Goal: Find contact information: Find contact information

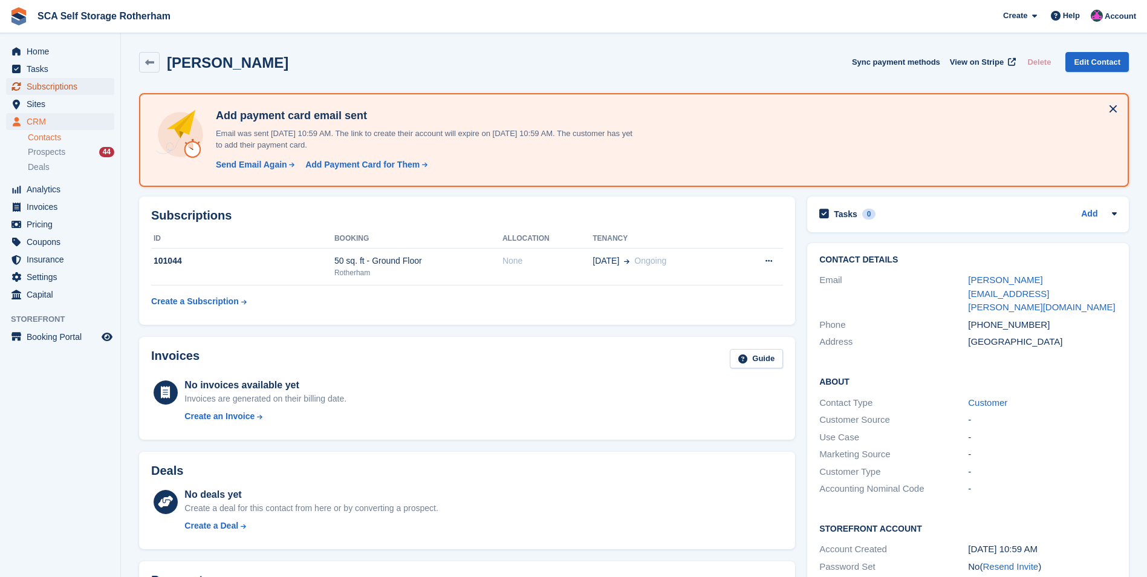
click at [94, 94] on span "Subscriptions" at bounding box center [63, 86] width 73 height 17
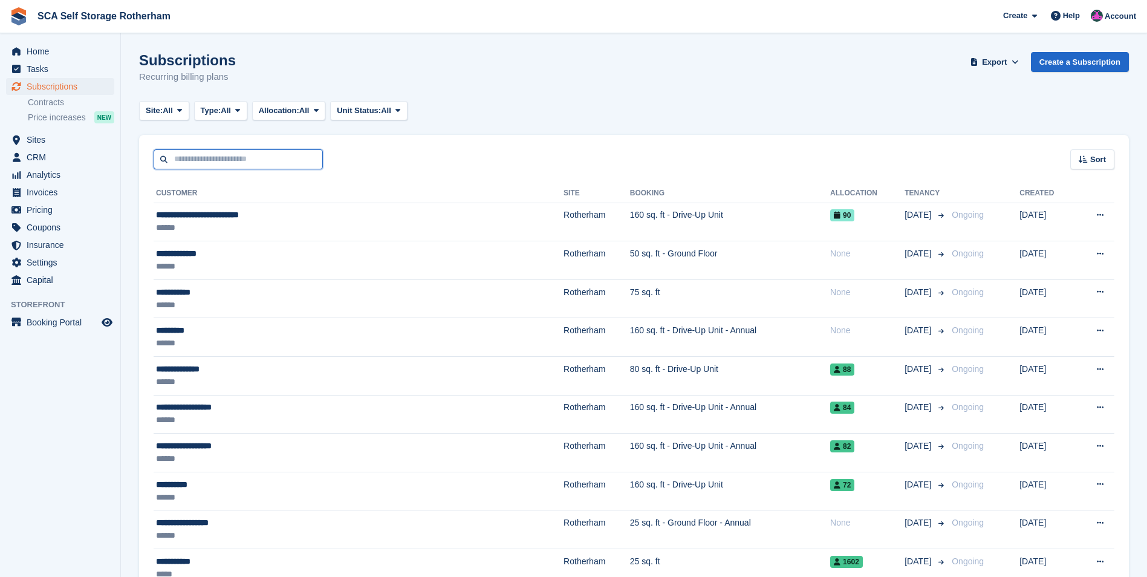
click at [259, 160] on input "text" at bounding box center [238, 159] width 169 height 20
type input "*********"
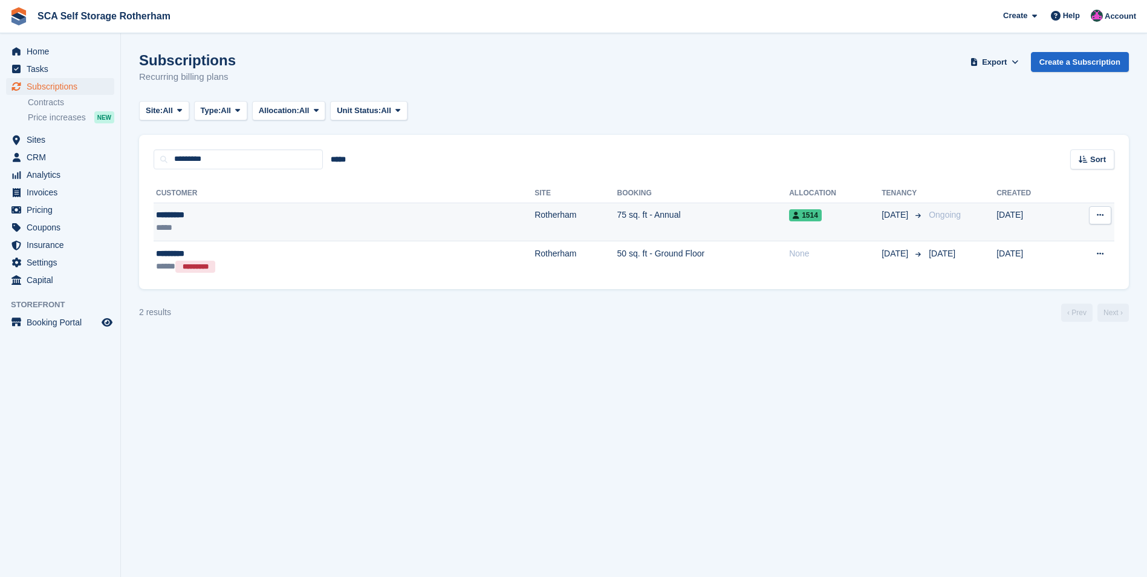
click at [258, 216] on div "*********" at bounding box center [251, 215] width 191 height 13
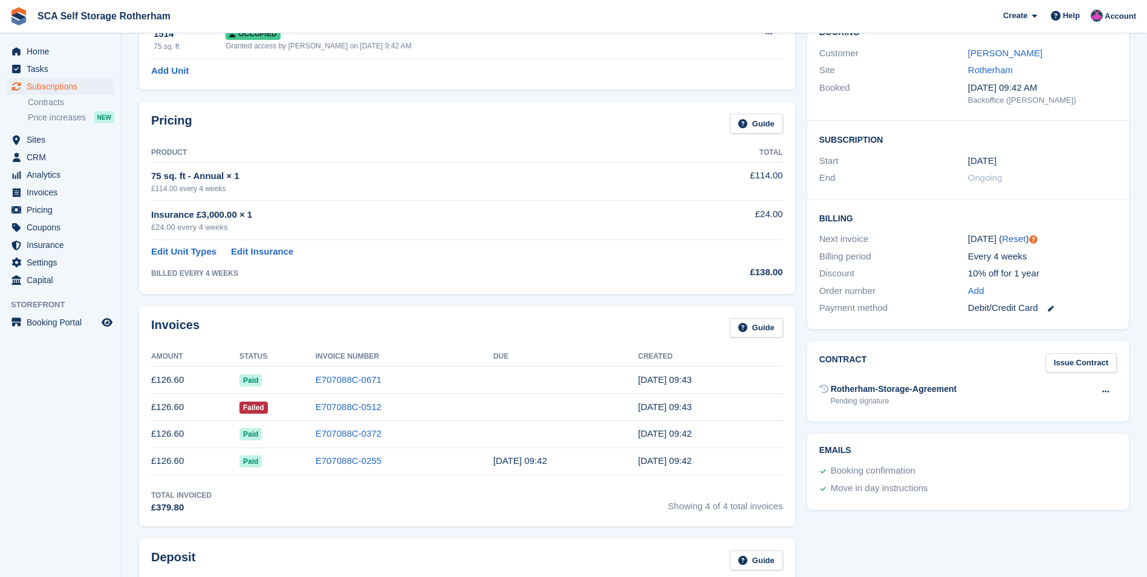
scroll to position [121, 0]
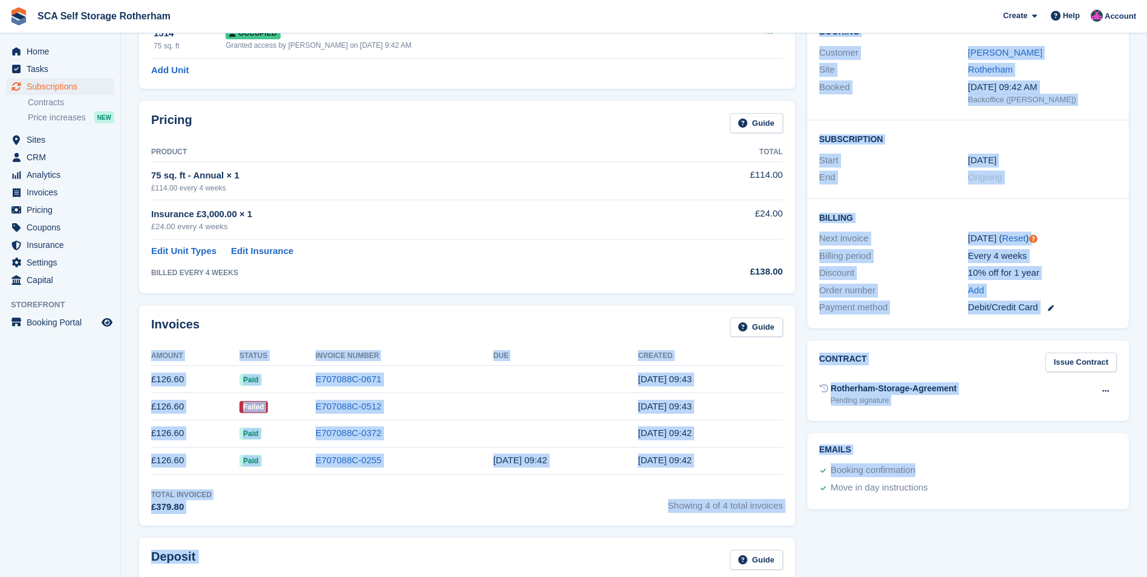
drag, startPoint x: 142, startPoint y: 407, endPoint x: 799, endPoint y: 482, distance: 660.9
click at [799, 482] on div "Invoices Guide Amount Status Invoice Number Due Created £126.60 Paid E707088C-0…" at bounding box center [467, 415] width 668 height 232
click at [602, 499] on div "Total Invoiced £379.80 Showing 4 of 4 total invoices" at bounding box center [467, 501] width 632 height 25
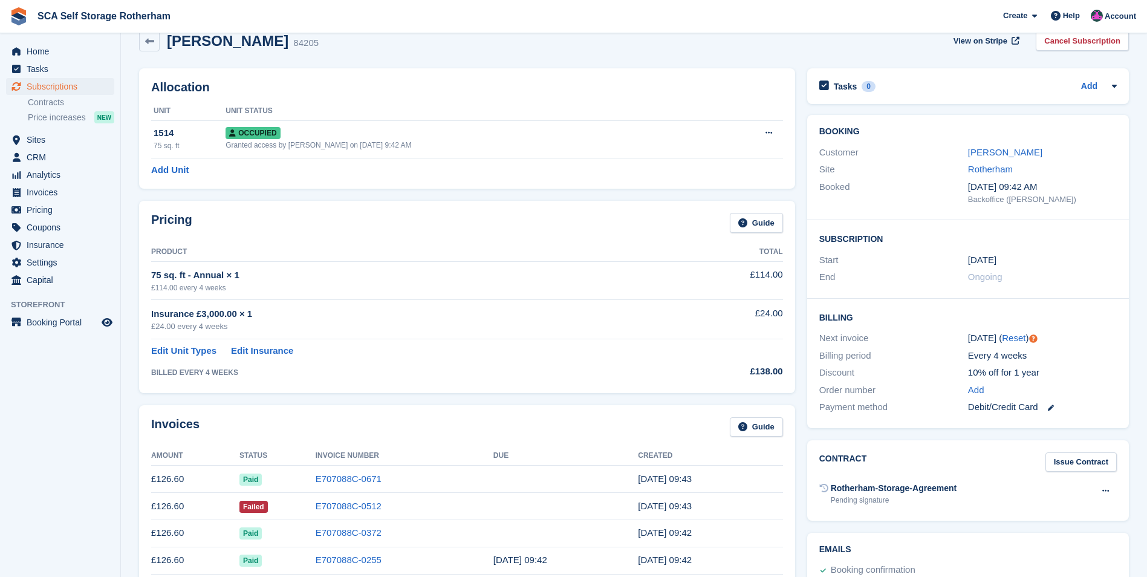
scroll to position [0, 0]
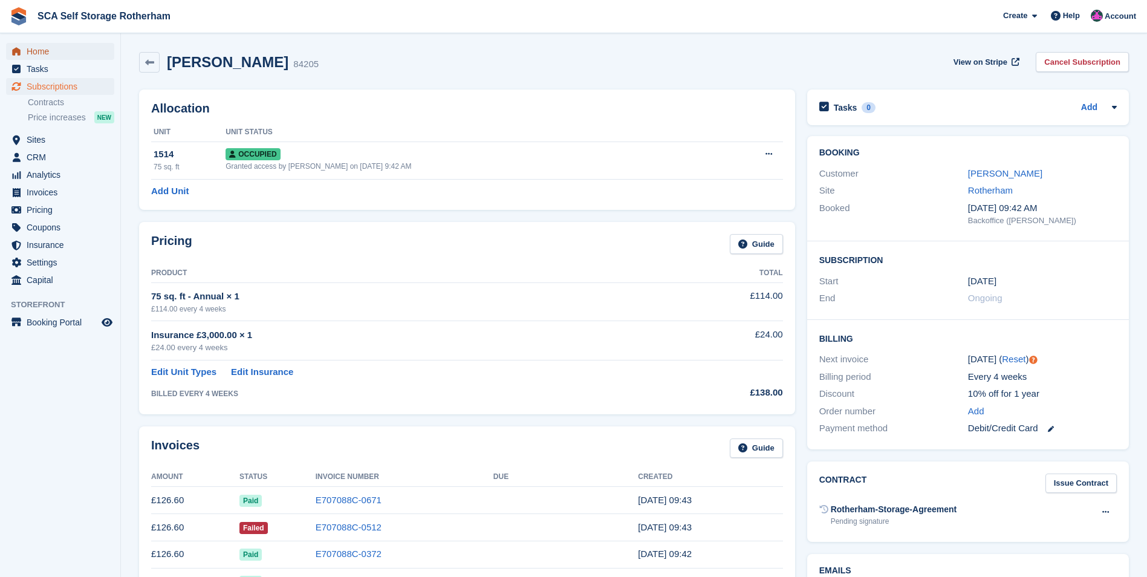
click at [36, 52] on span "Home" at bounding box center [63, 51] width 73 height 17
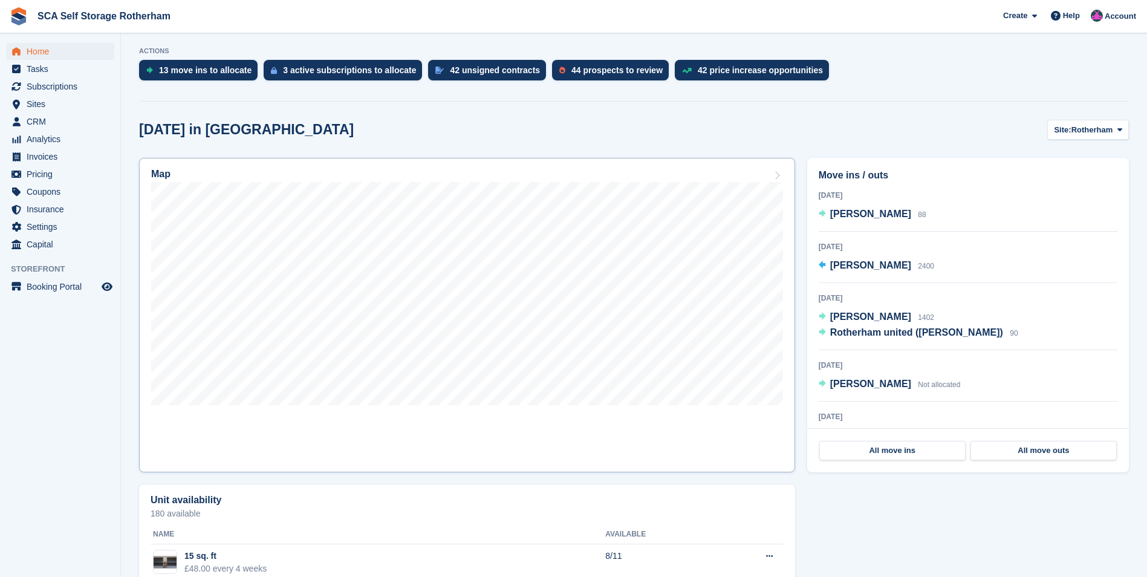
scroll to position [242, 0]
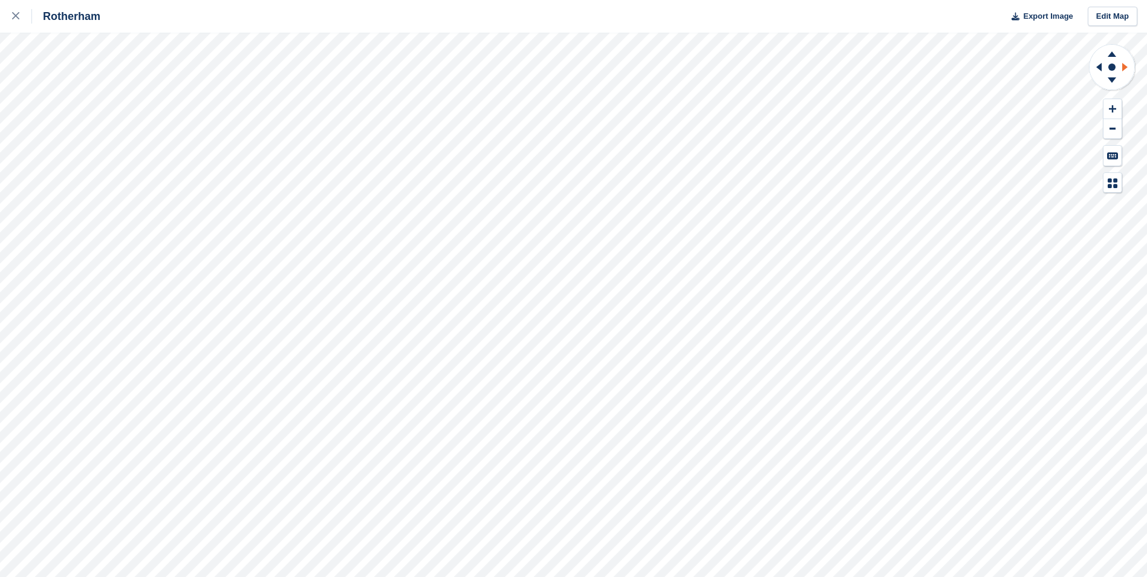
click at [1128, 63] on icon at bounding box center [1126, 66] width 15 height 31
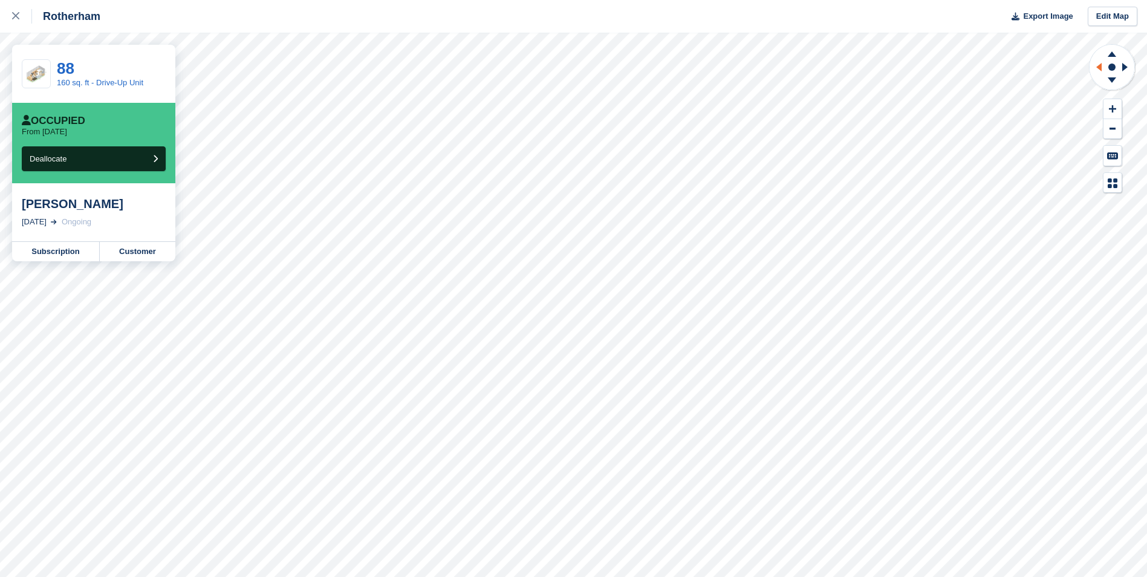
click at [1097, 66] on icon at bounding box center [1098, 67] width 5 height 8
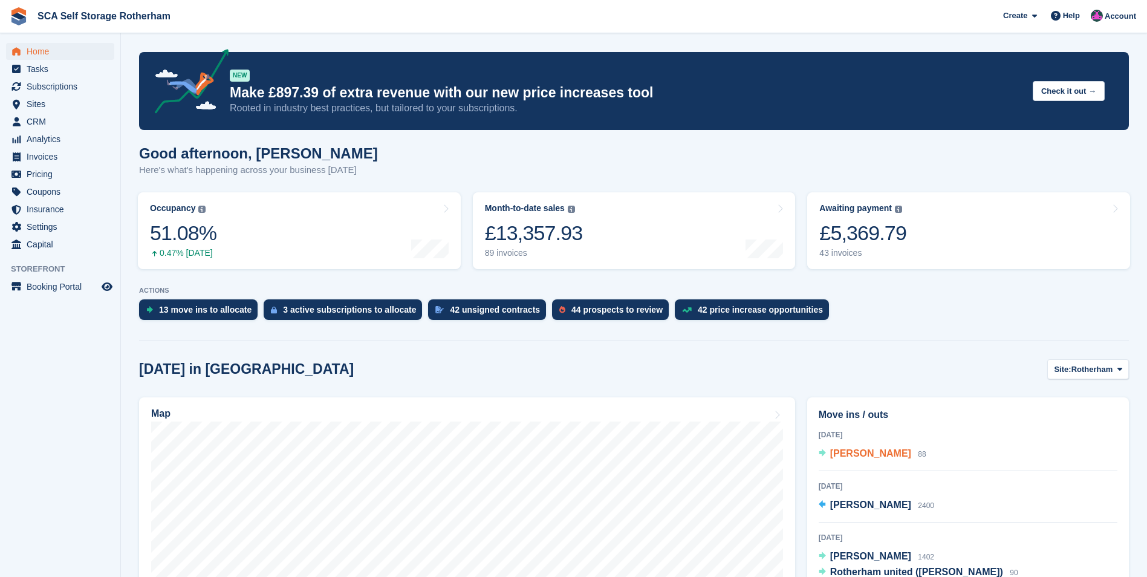
click at [878, 452] on span "[PERSON_NAME]" at bounding box center [870, 453] width 81 height 10
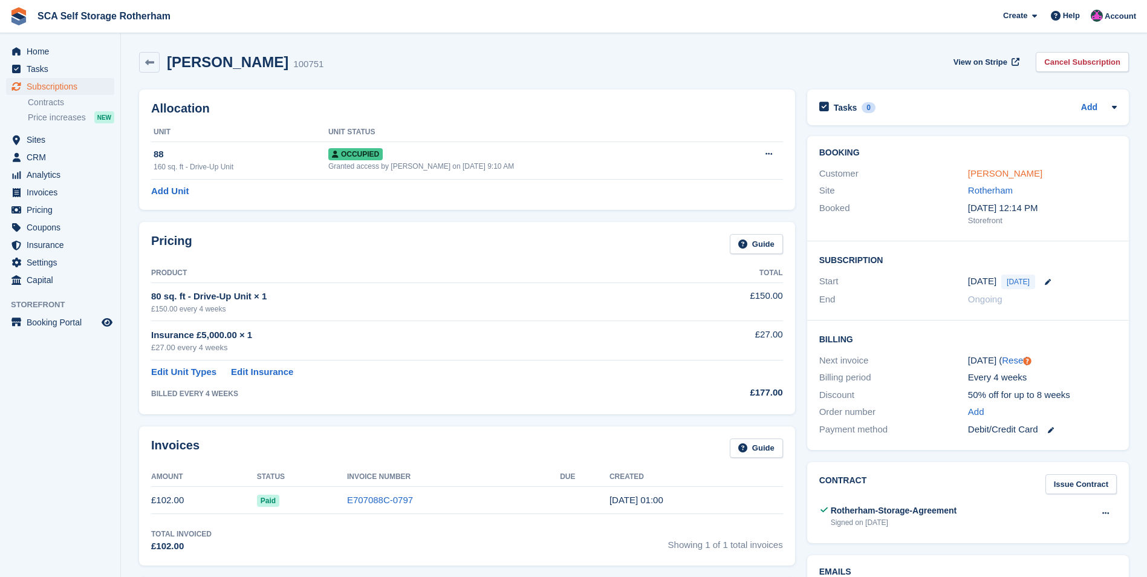
click at [1010, 169] on link "[PERSON_NAME]" at bounding box center [1005, 173] width 74 height 10
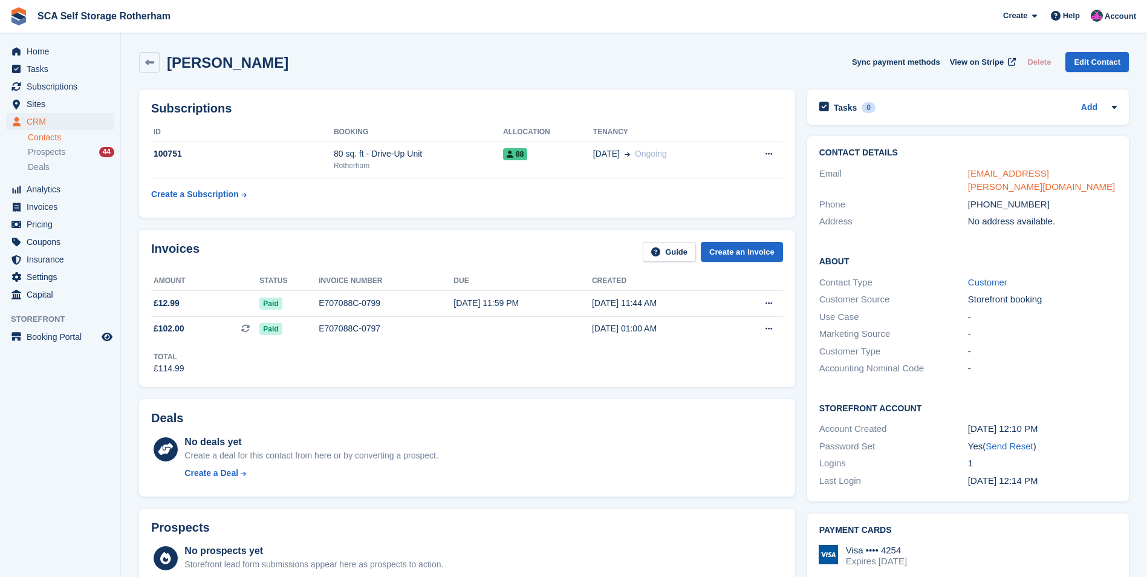
click at [1014, 172] on link "[EMAIL_ADDRESS][PERSON_NAME][DOMAIN_NAME]" at bounding box center [1041, 180] width 147 height 24
drag, startPoint x: 1038, startPoint y: 196, endPoint x: 1005, endPoint y: 195, distance: 33.3
click at [1005, 198] on div "[PHONE_NUMBER]" at bounding box center [1042, 205] width 149 height 14
copy div "637367"
drag, startPoint x: 1080, startPoint y: 175, endPoint x: 964, endPoint y: 181, distance: 115.6
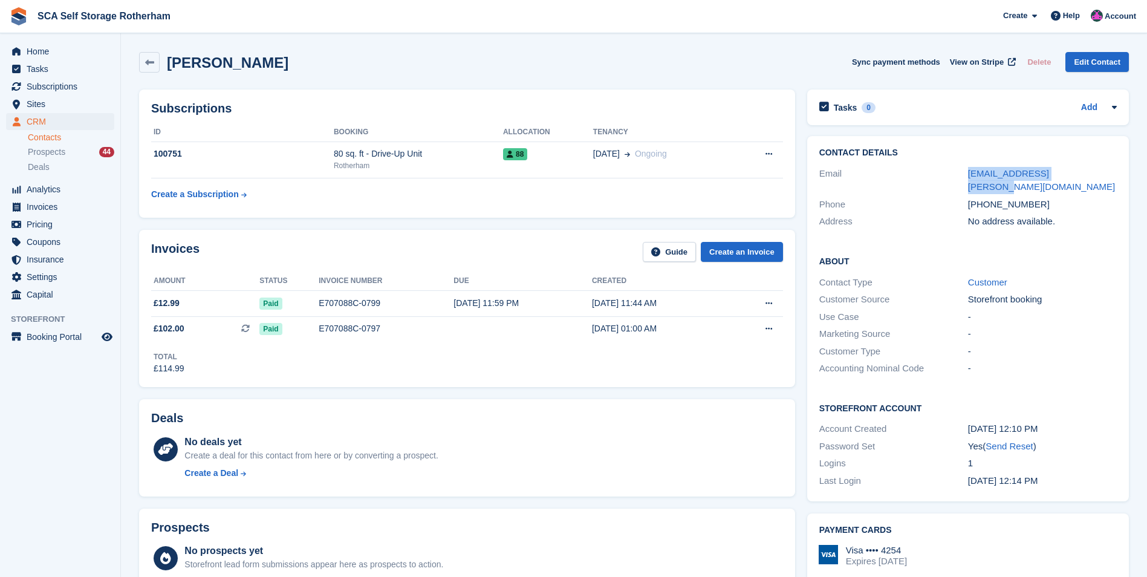
click at [964, 181] on div "Email [EMAIL_ADDRESS][PERSON_NAME][DOMAIN_NAME]" at bounding box center [967, 180] width 297 height 31
copy div "[EMAIL_ADDRESS][PERSON_NAME][DOMAIN_NAME]"
drag, startPoint x: 1037, startPoint y: 188, endPoint x: 1004, endPoint y: 192, distance: 32.9
click at [1004, 198] on div "[PHONE_NUMBER]" at bounding box center [1042, 205] width 149 height 14
copy div "637367"
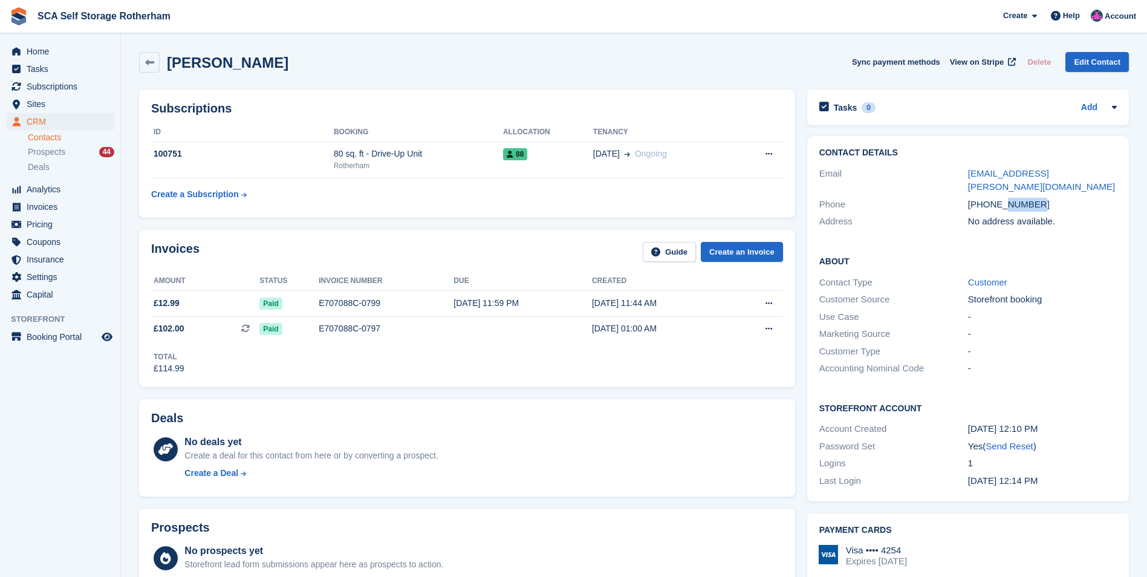
click at [1073, 198] on div "[PHONE_NUMBER]" at bounding box center [1042, 205] width 149 height 14
